Goal: Task Accomplishment & Management: Use online tool/utility

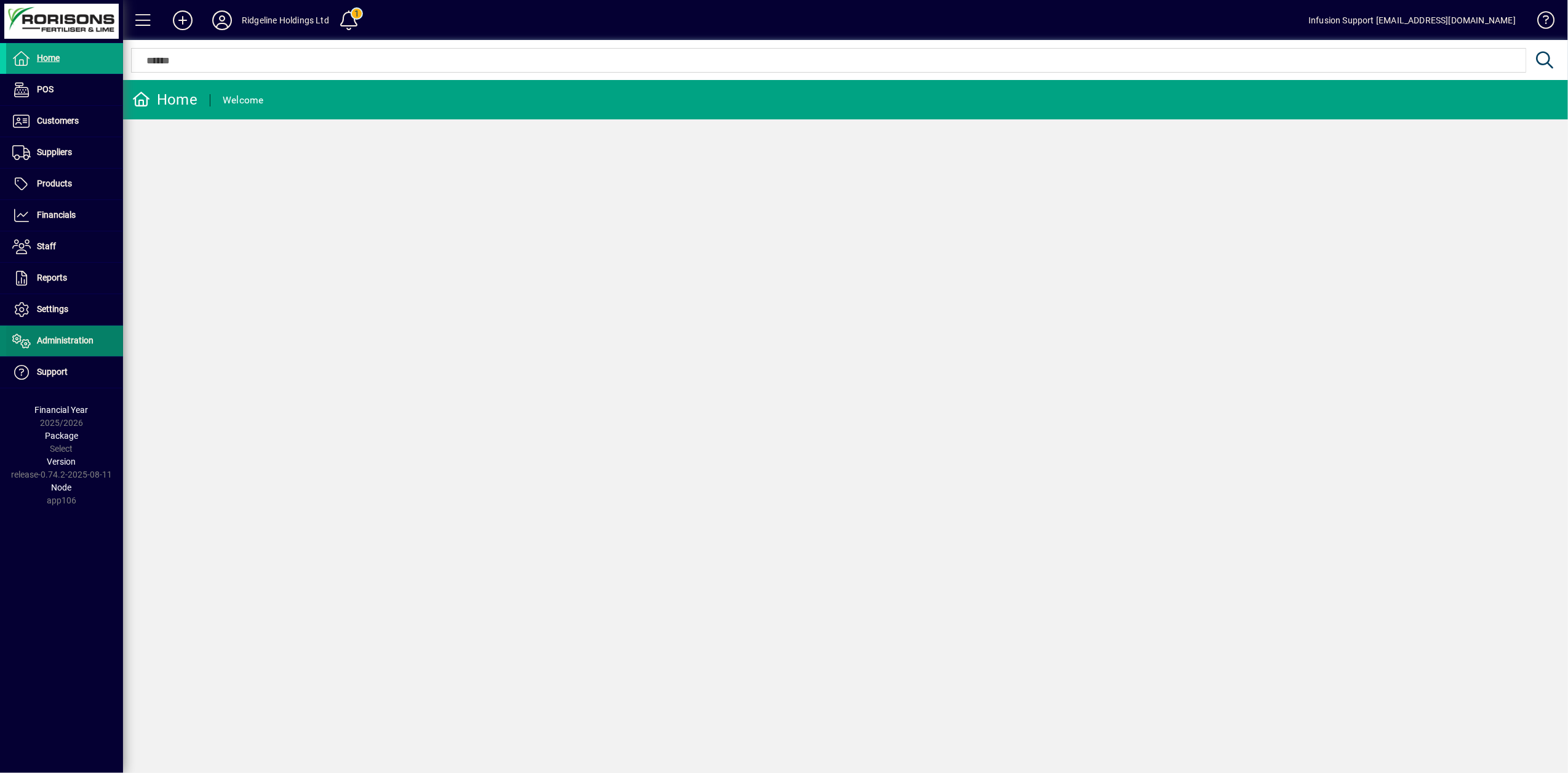
click at [86, 350] on span at bounding box center [65, 341] width 117 height 29
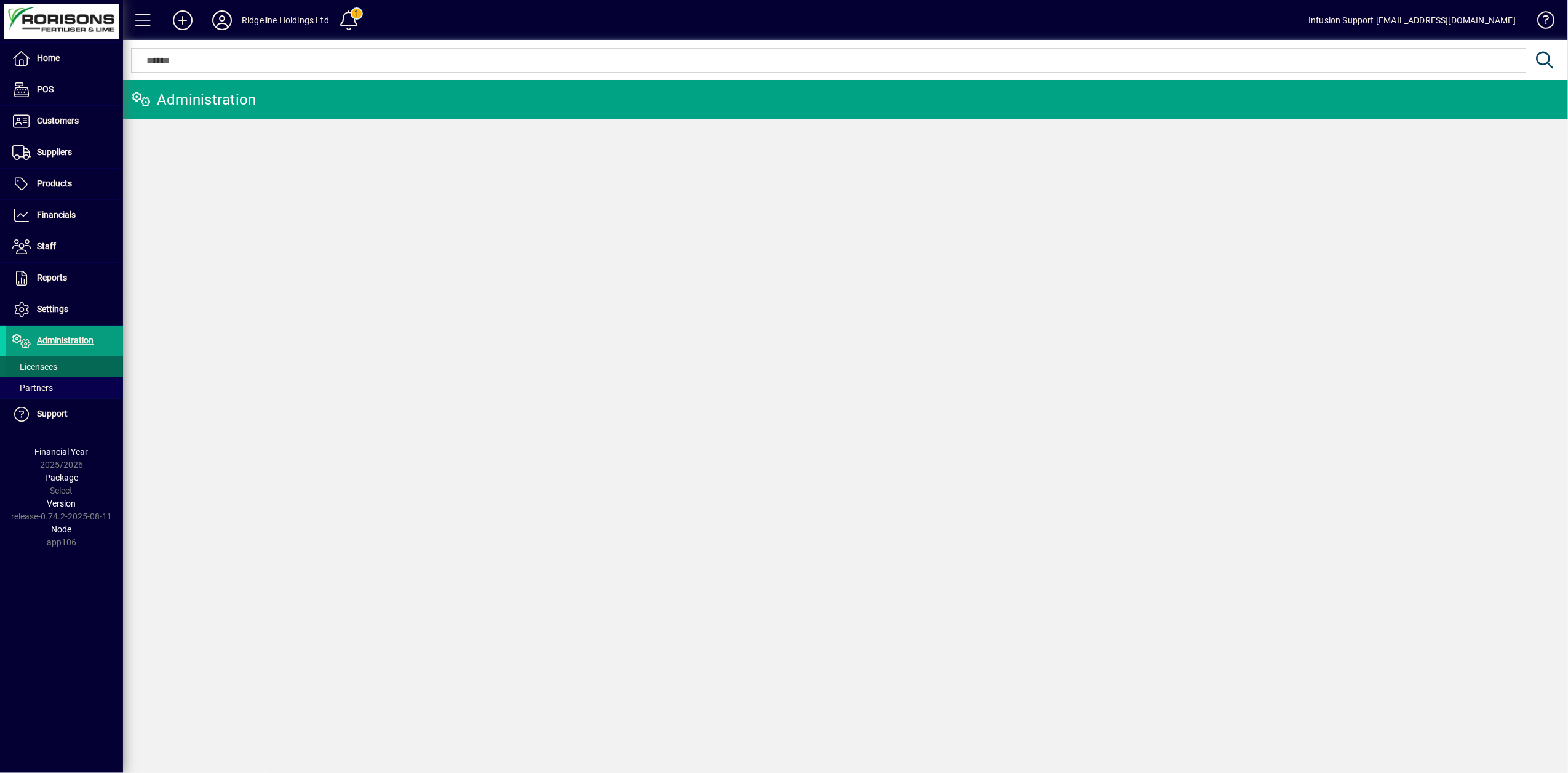
click at [16, 370] on span "Licensees" at bounding box center [34, 366] width 45 height 10
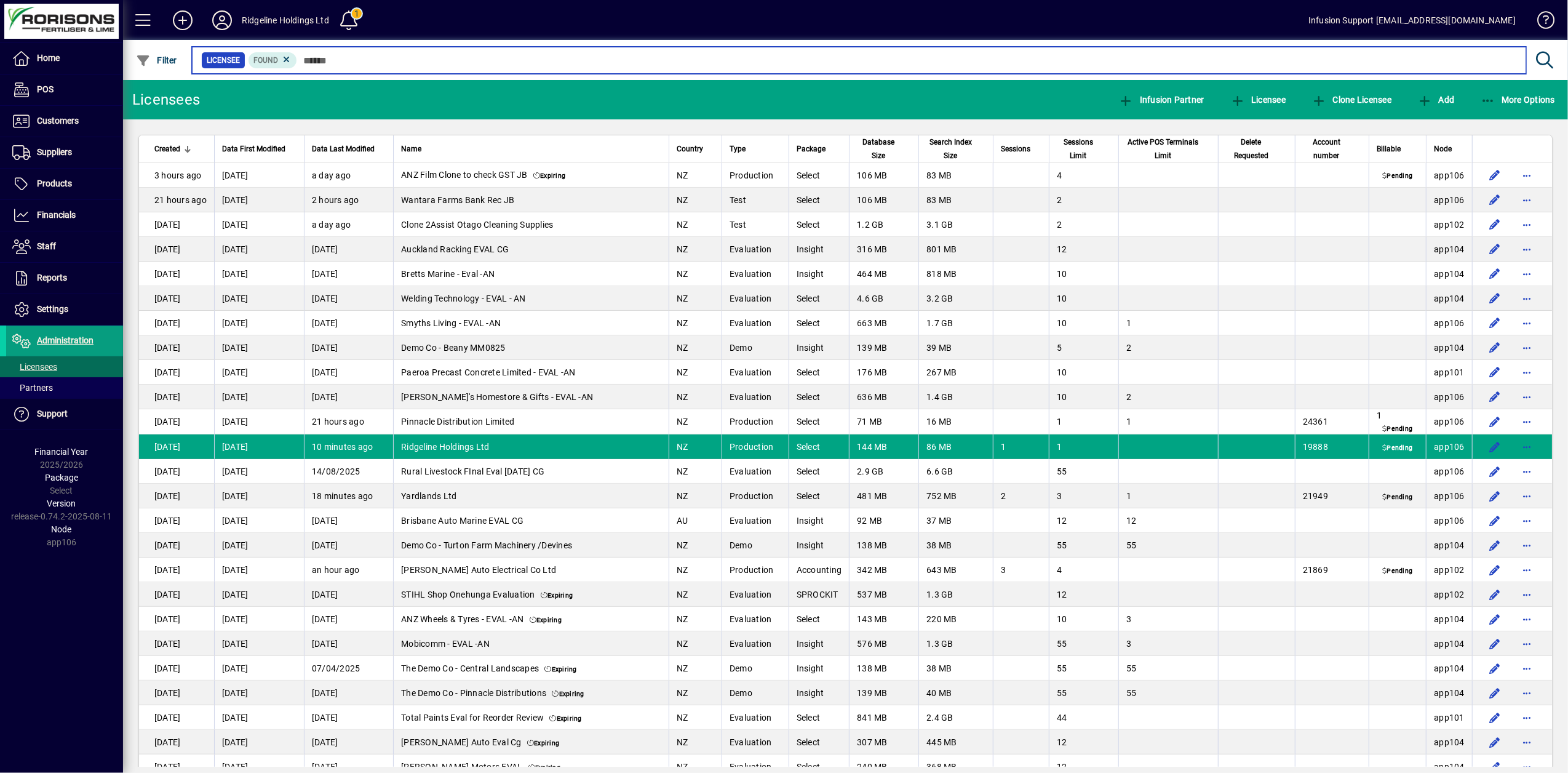
click at [345, 60] on input "text" at bounding box center [906, 60] width 1219 height 17
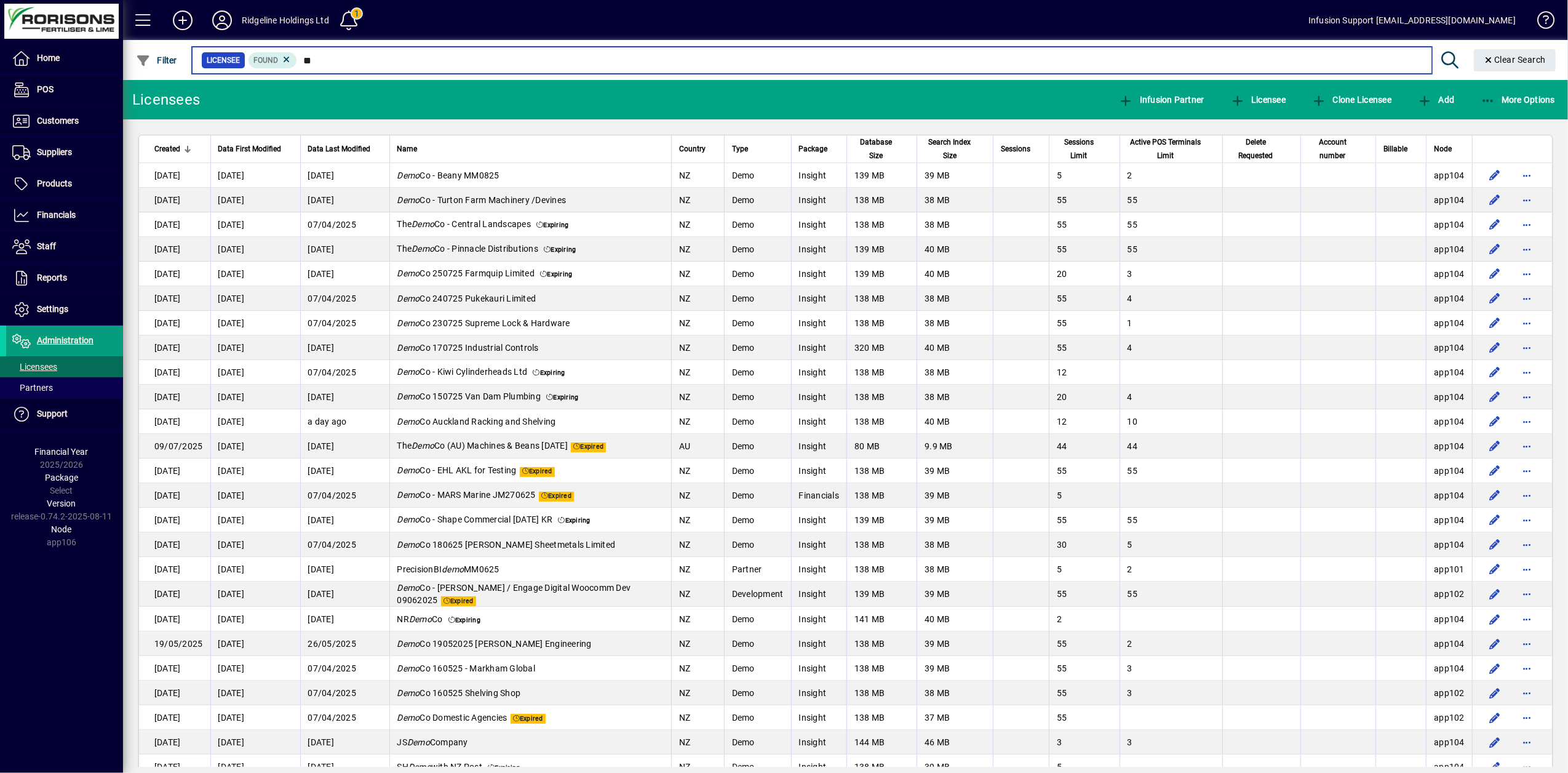
type input "*"
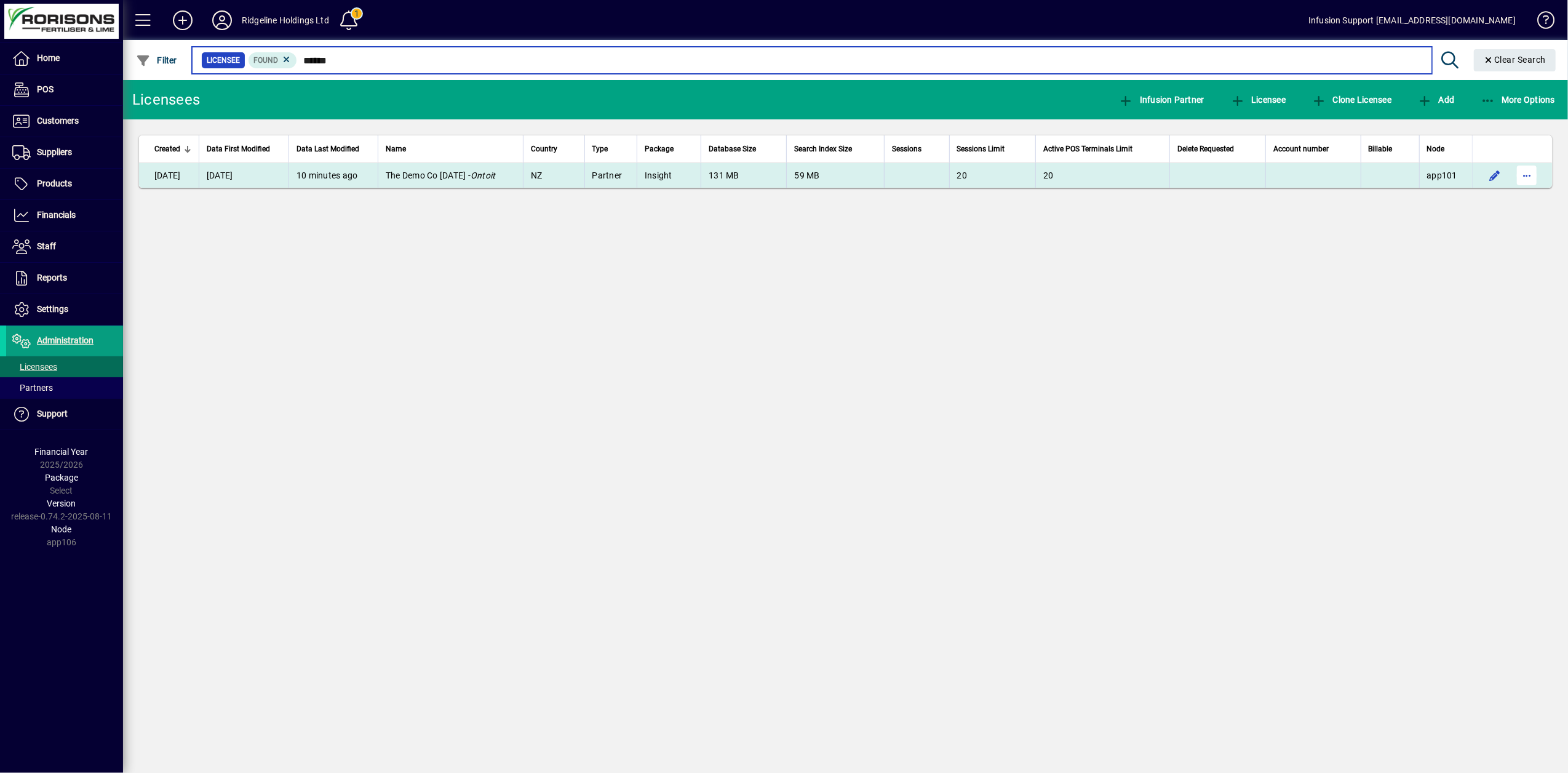
type input "******"
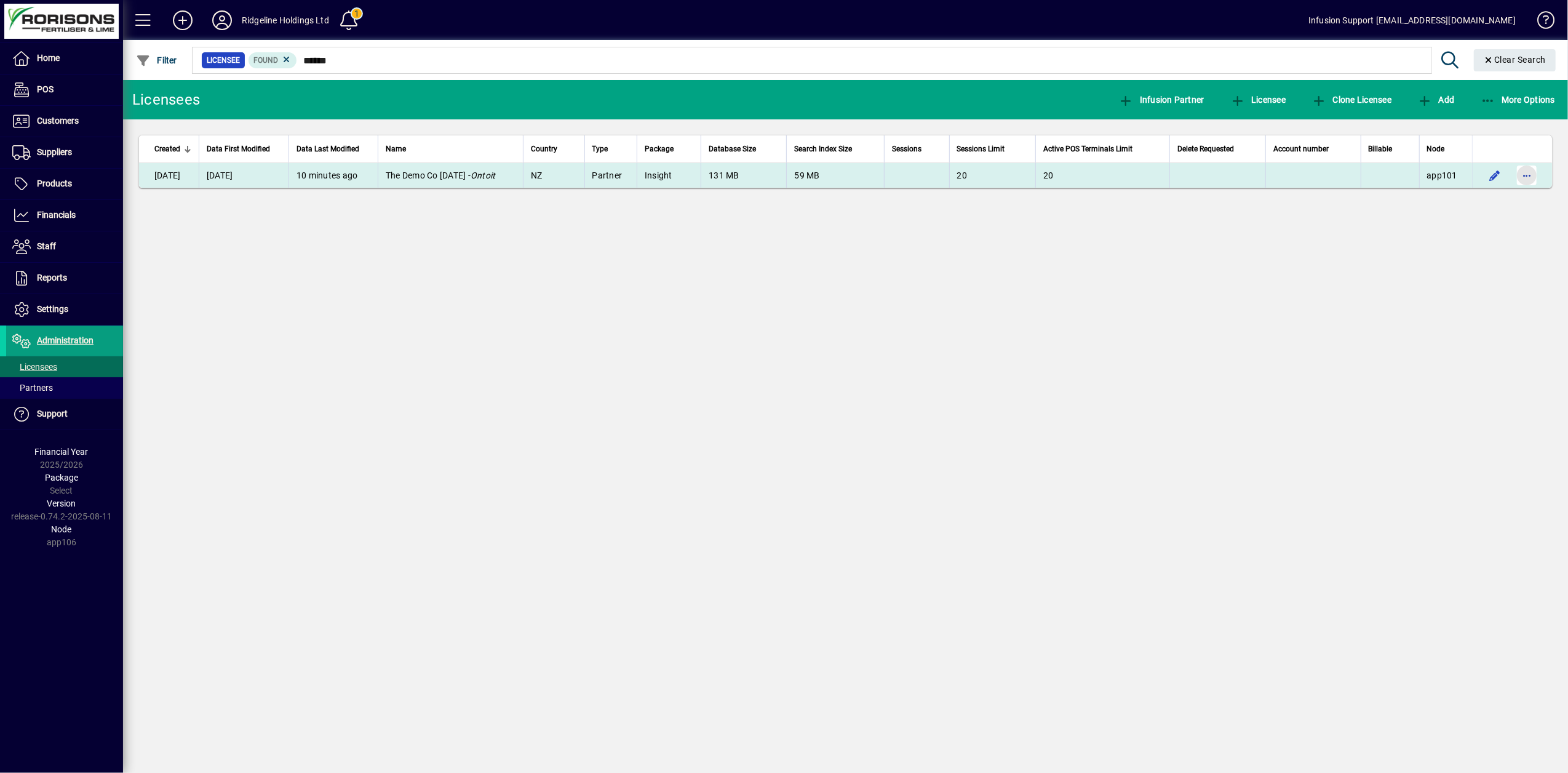
click at [1520, 170] on span "button" at bounding box center [1527, 175] width 29 height 29
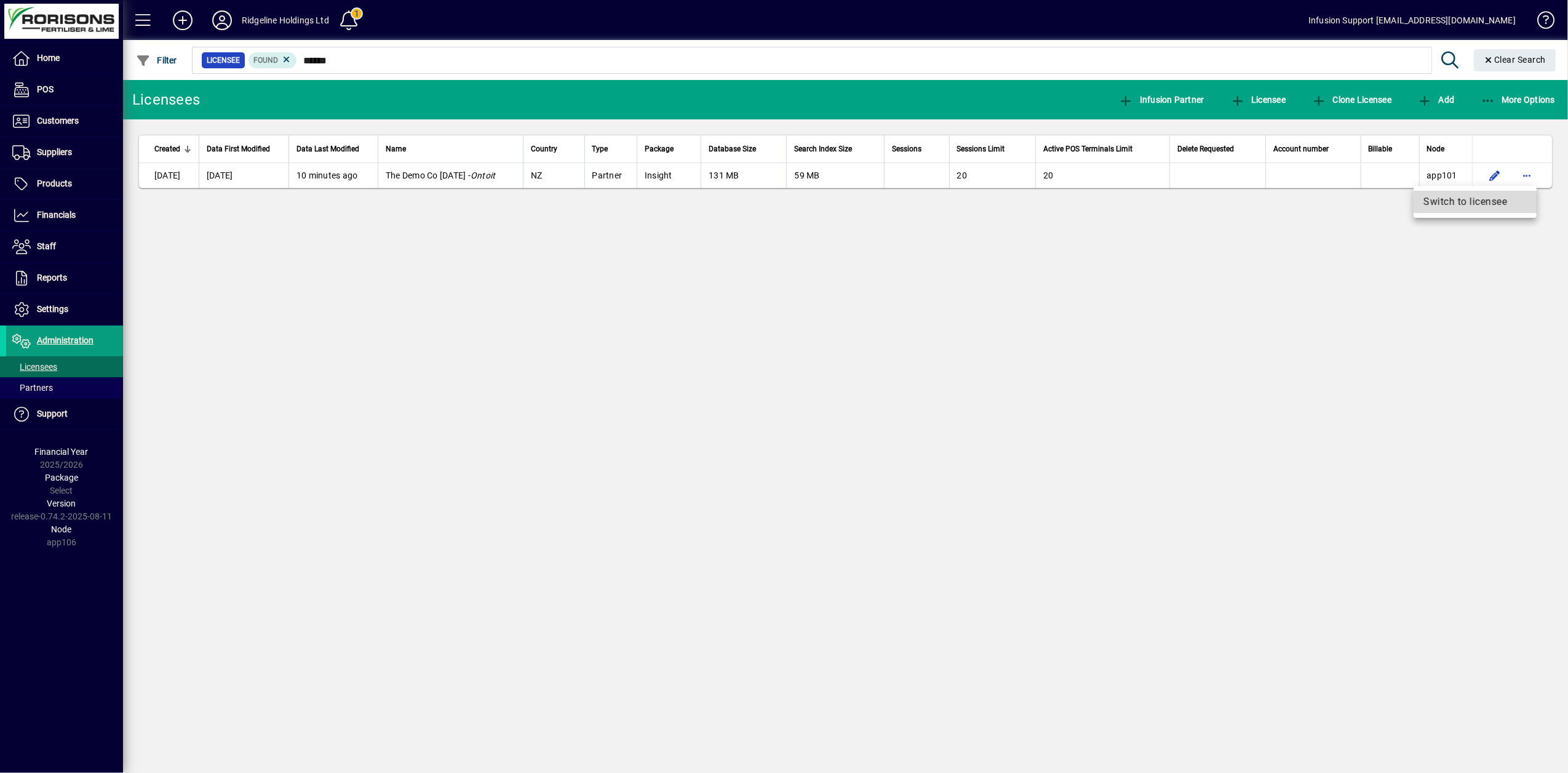
click at [1447, 205] on span "Switch to licensee" at bounding box center [1475, 202] width 103 height 15
